Goal: Find specific page/section: Find specific page/section

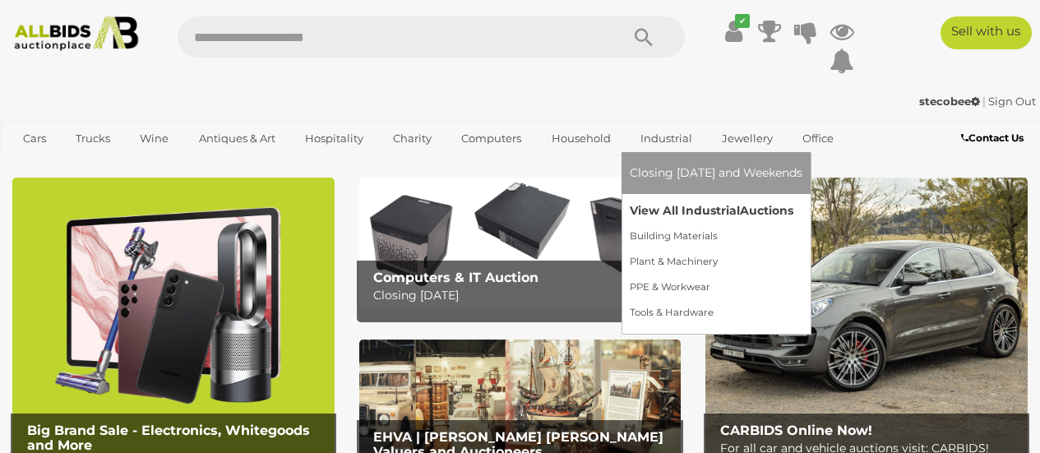
click at [671, 206] on link "View All Industrial Auctions" at bounding box center [716, 210] width 173 height 25
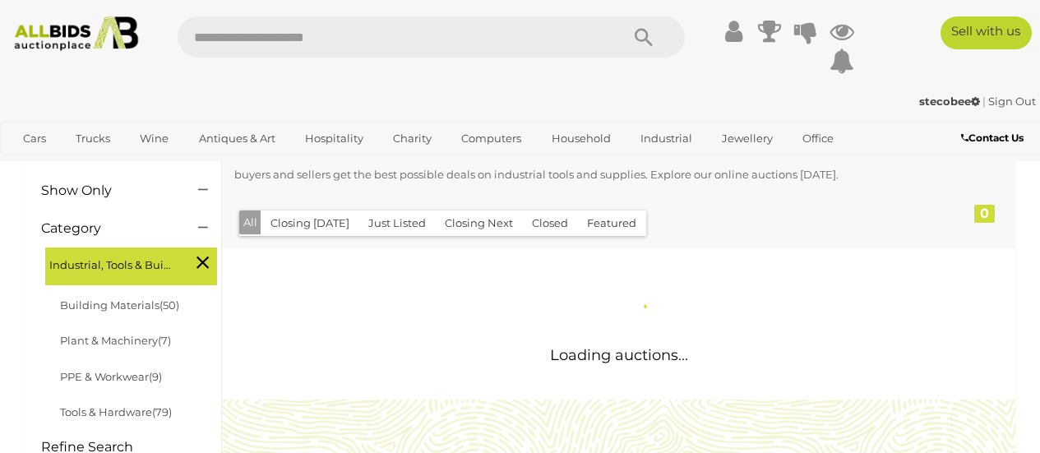
scroll to position [247, 0]
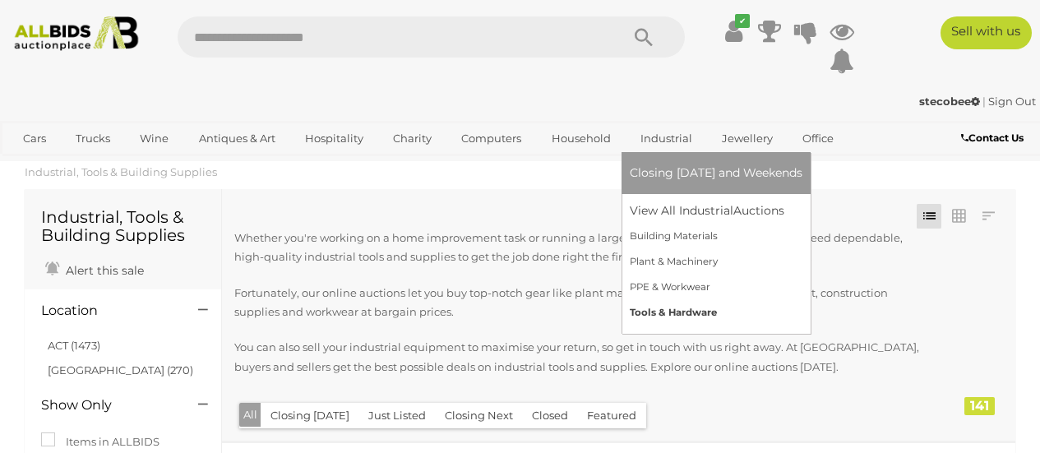
click at [692, 308] on link "Tools & Hardware" at bounding box center [716, 312] width 173 height 25
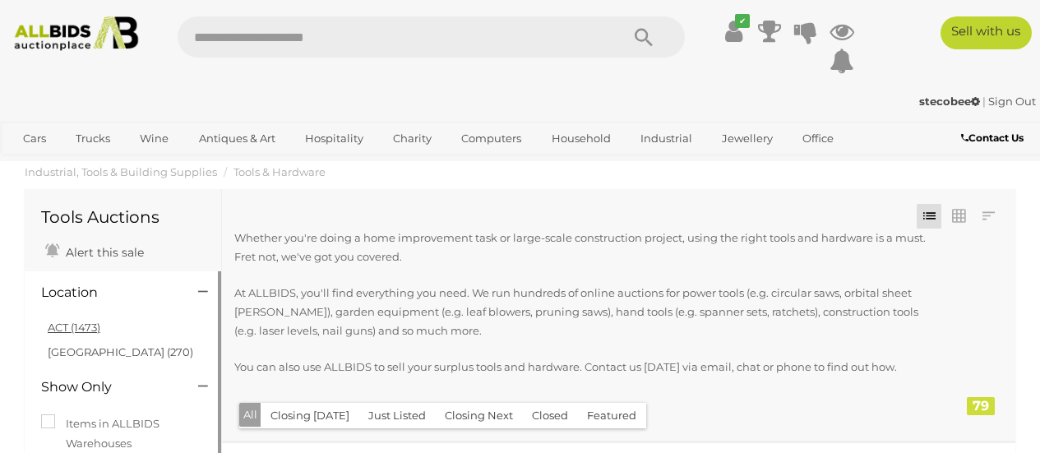
click at [86, 331] on link "ACT (1473)" at bounding box center [74, 327] width 53 height 13
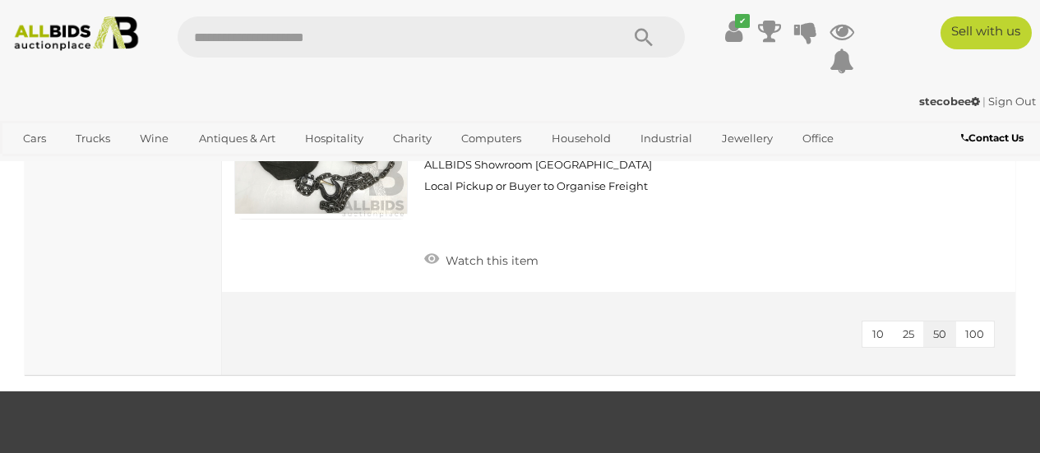
scroll to position [10587, 0]
